Goal: Information Seeking & Learning: Learn about a topic

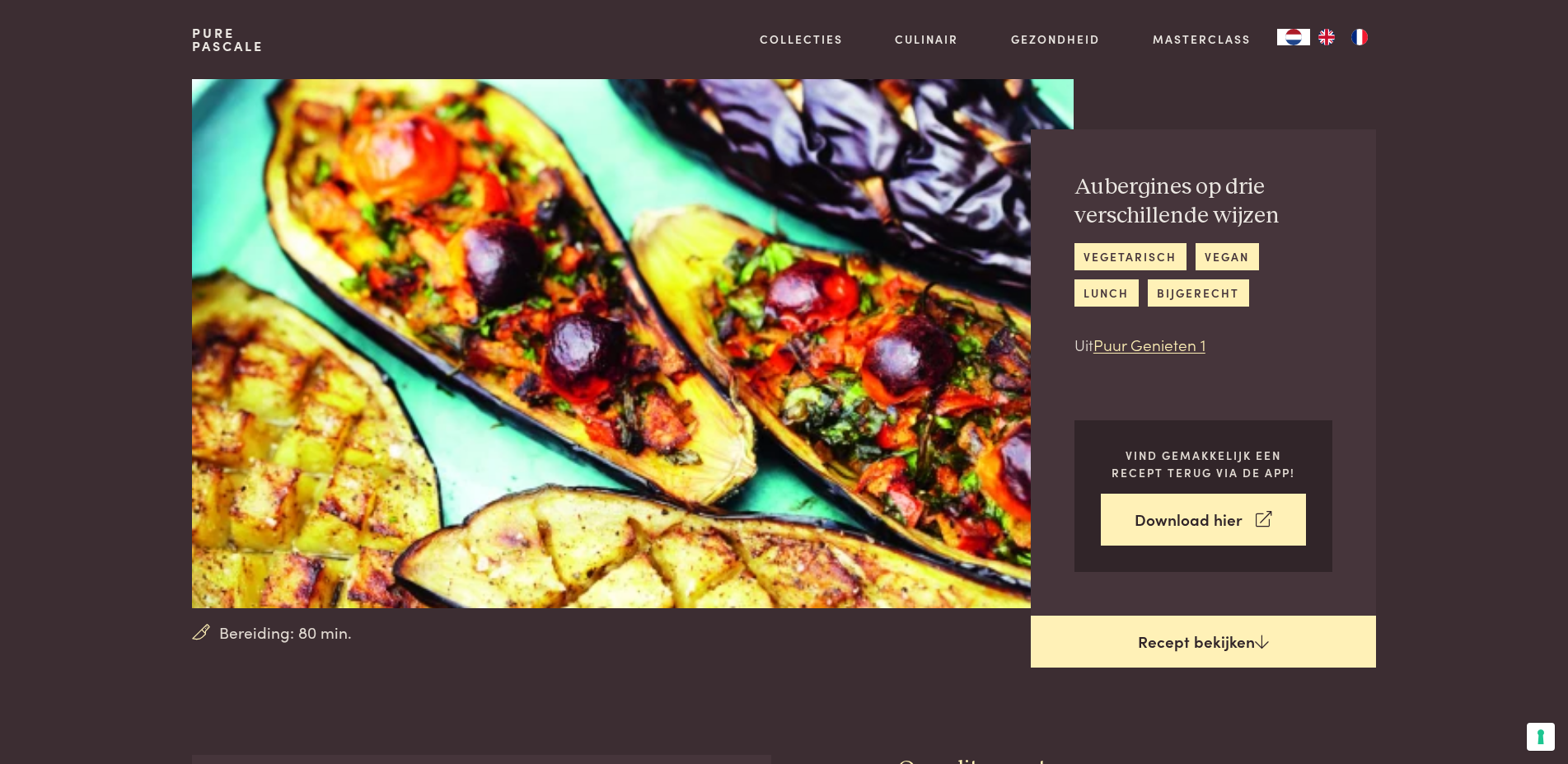
click at [1251, 642] on link "Recept bekijken" at bounding box center [1204, 642] width 346 height 53
click at [1236, 637] on link "Recept bekijken" at bounding box center [1204, 642] width 346 height 53
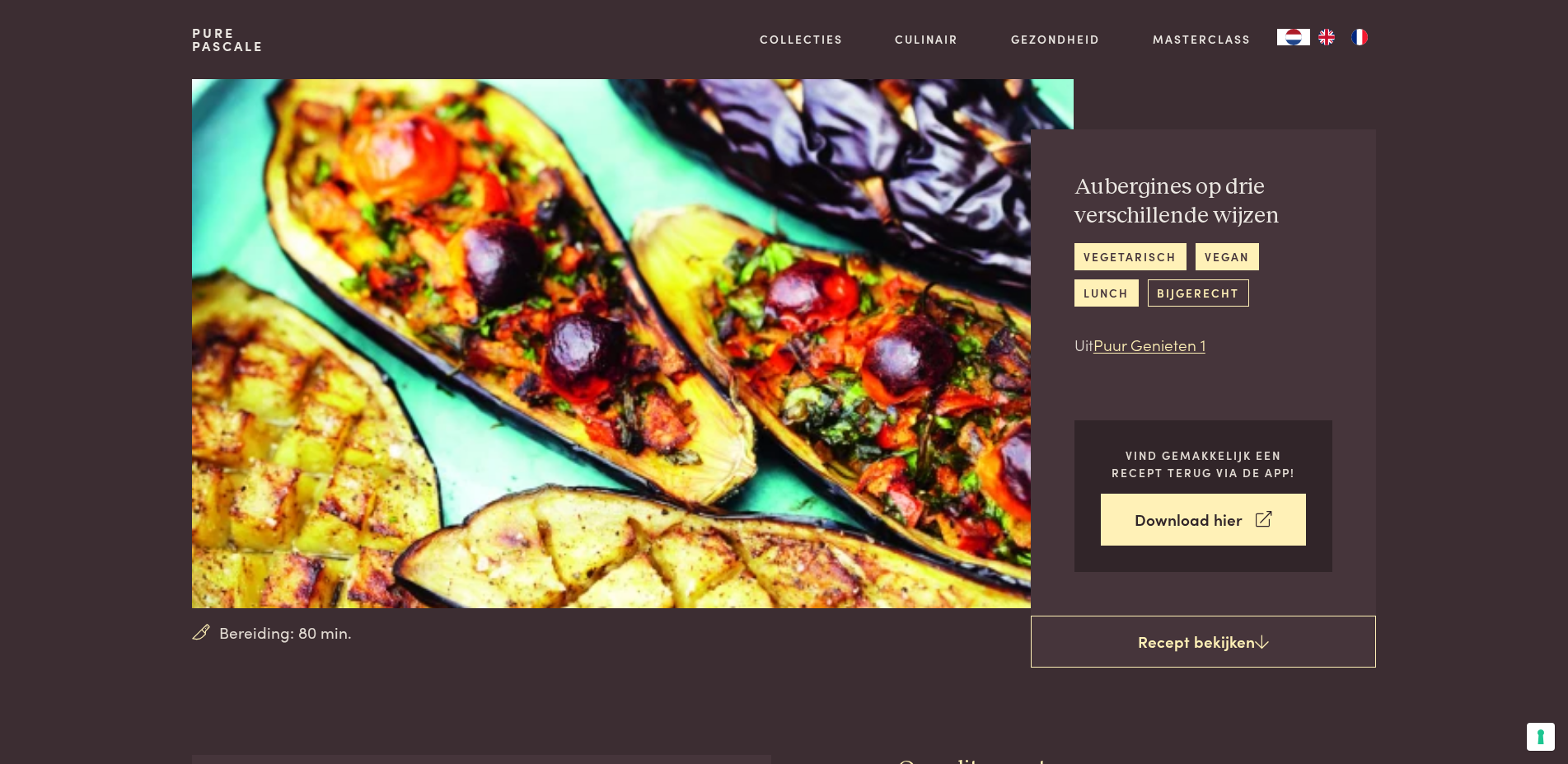
click at [1157, 288] on link "bijgerecht" at bounding box center [1198, 293] width 101 height 27
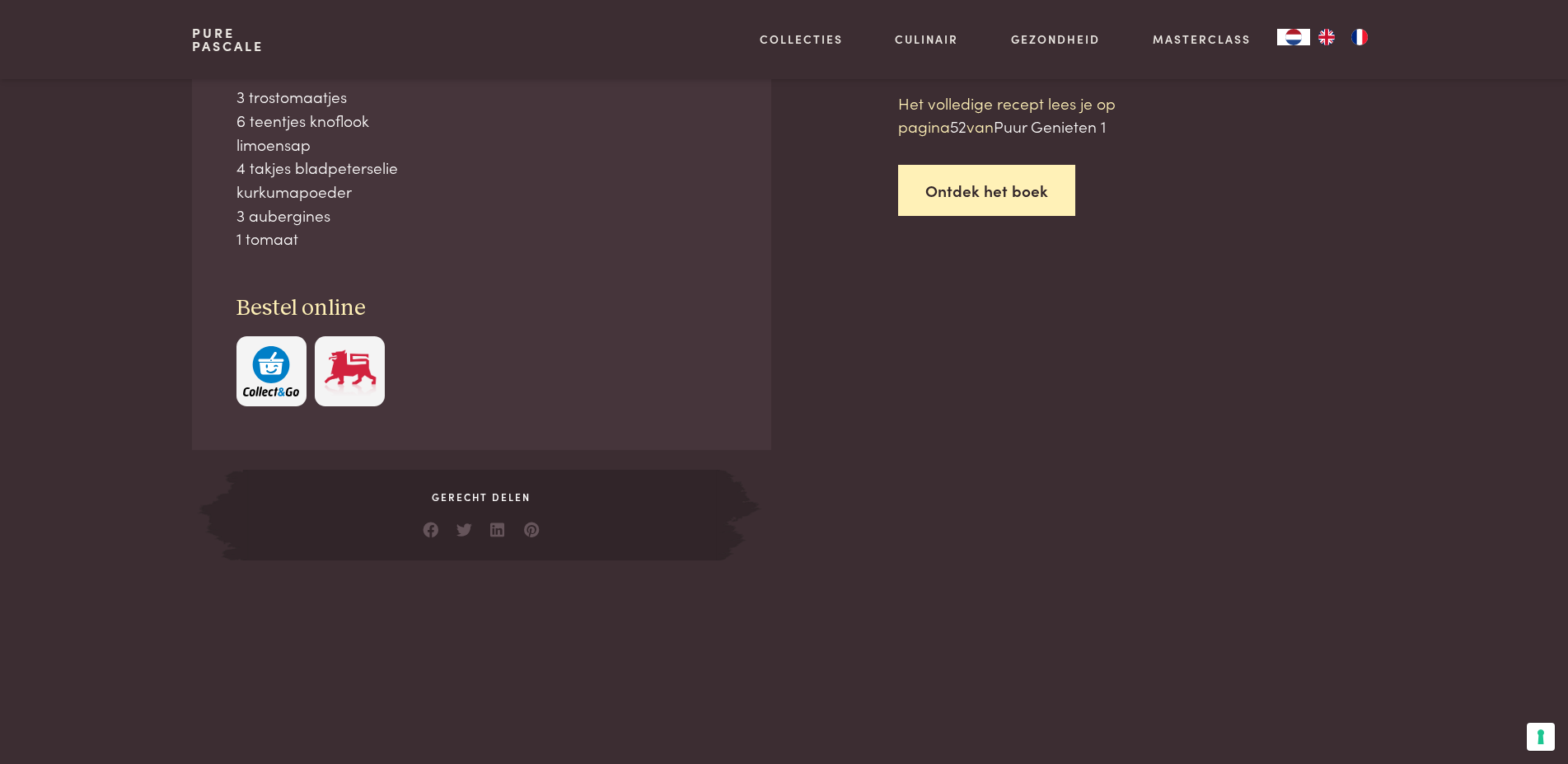
click at [932, 187] on link "Ontdek het boek" at bounding box center [986, 191] width 177 height 52
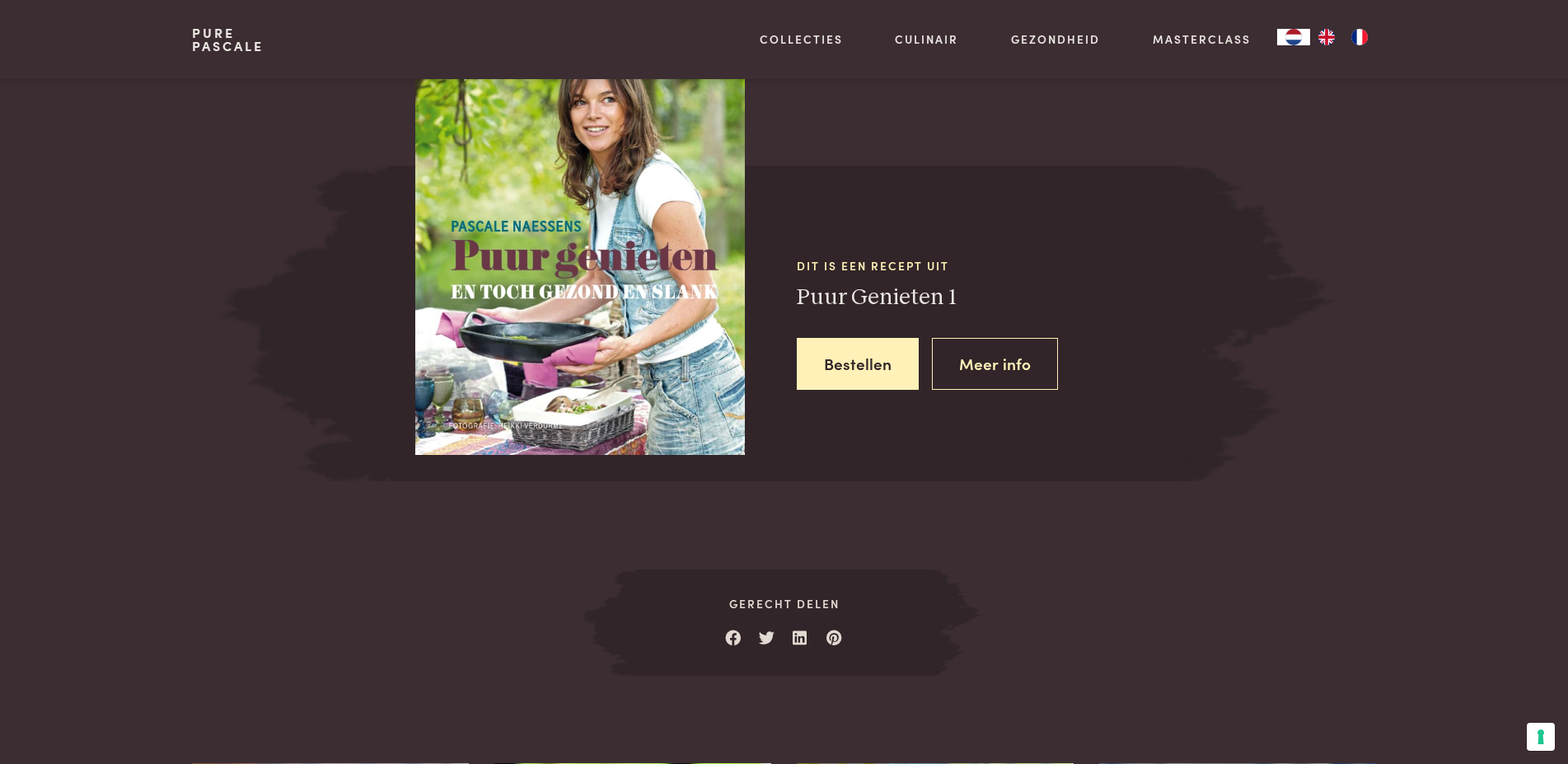
scroll to position [1490, 0]
